Goal: Transaction & Acquisition: Download file/media

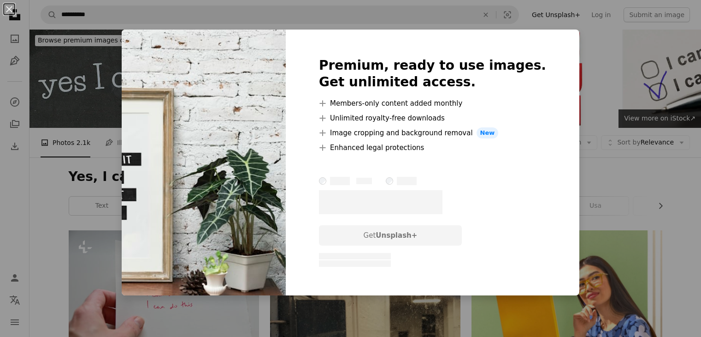
scroll to position [3818, 0]
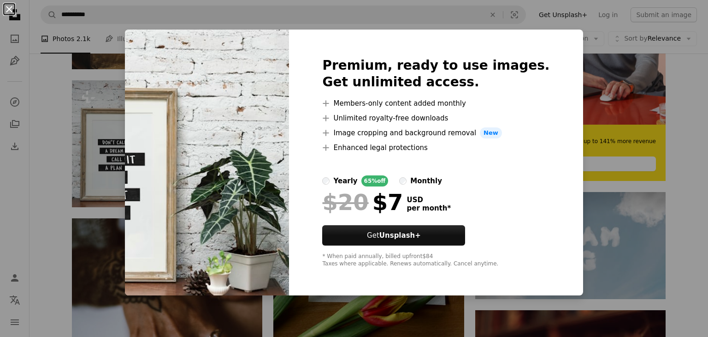
click at [12, 10] on button "An X shape" at bounding box center [9, 9] width 11 height 11
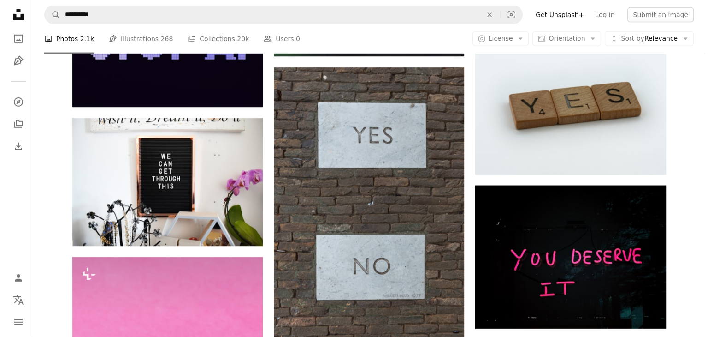
scroll to position [6400, 0]
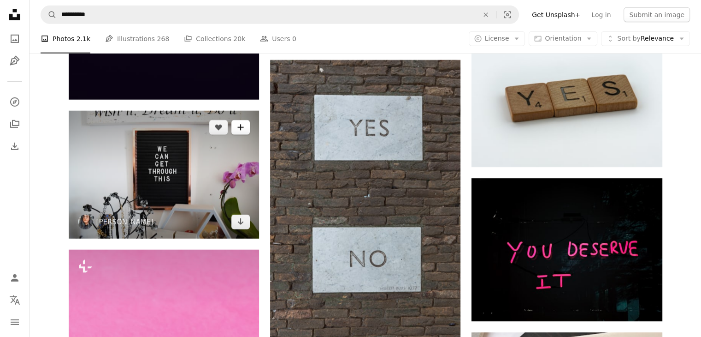
click at [239, 130] on icon "A plus sign" at bounding box center [240, 127] width 7 height 7
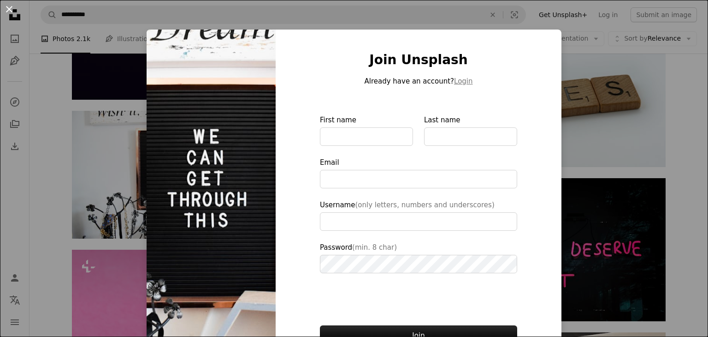
click at [9, 9] on button "An X shape" at bounding box center [9, 9] width 11 height 11
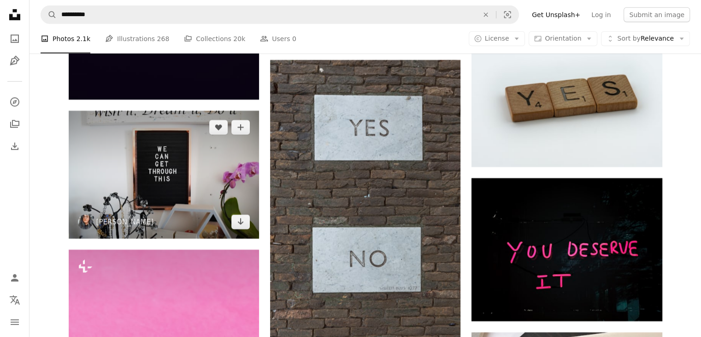
click at [95, 189] on img at bounding box center [164, 174] width 190 height 127
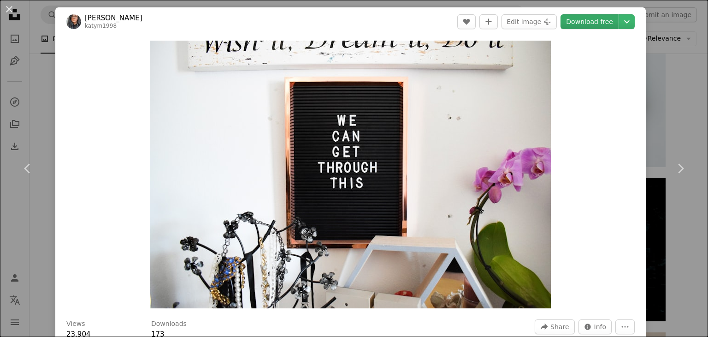
click at [588, 19] on link "Download free" at bounding box center [590, 21] width 58 height 15
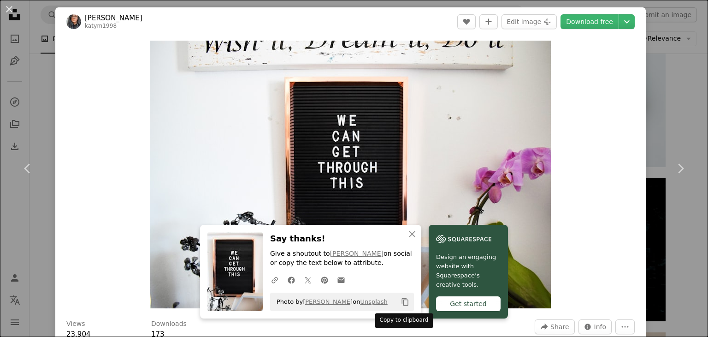
click at [401, 302] on icon "Copy content" at bounding box center [405, 301] width 8 height 8
click at [403, 301] on icon "Copy content" at bounding box center [405, 301] width 8 height 8
click at [404, 302] on icon "Copy to clipboard" at bounding box center [405, 302] width 6 height 8
click at [402, 299] on icon "Copy to clipboard" at bounding box center [405, 302] width 6 height 8
